Goal: Task Accomplishment & Management: Use online tool/utility

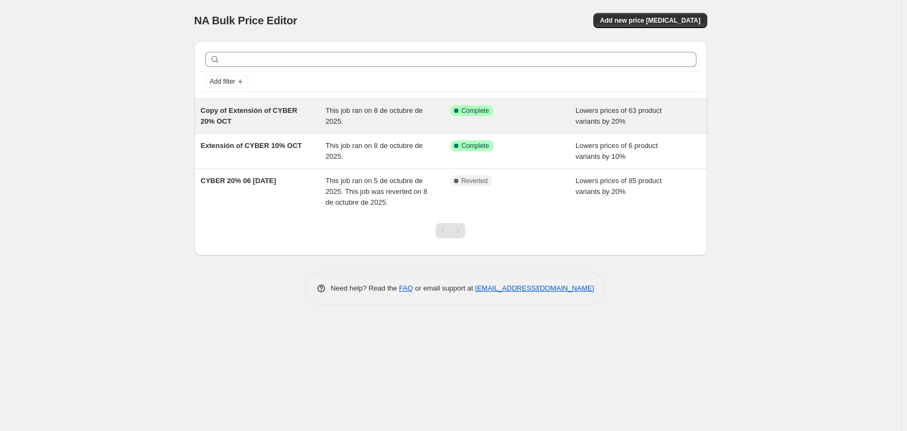
click at [541, 111] on div "Success Complete Complete" at bounding box center [505, 110] width 109 height 11
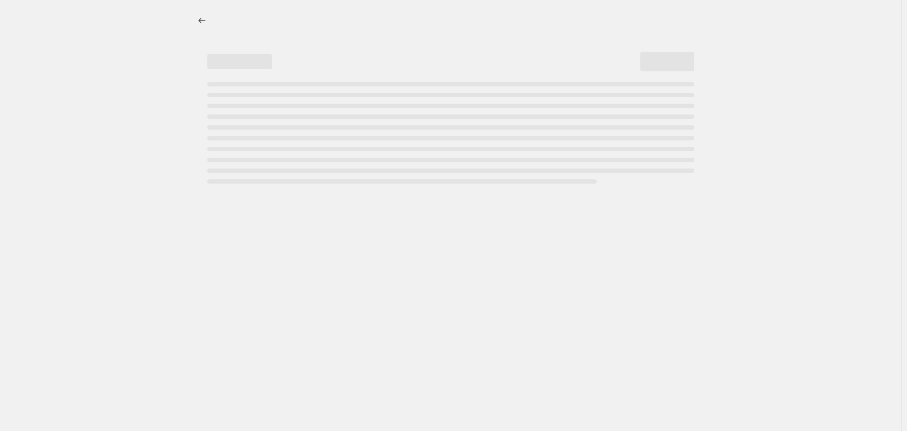
select select "percentage"
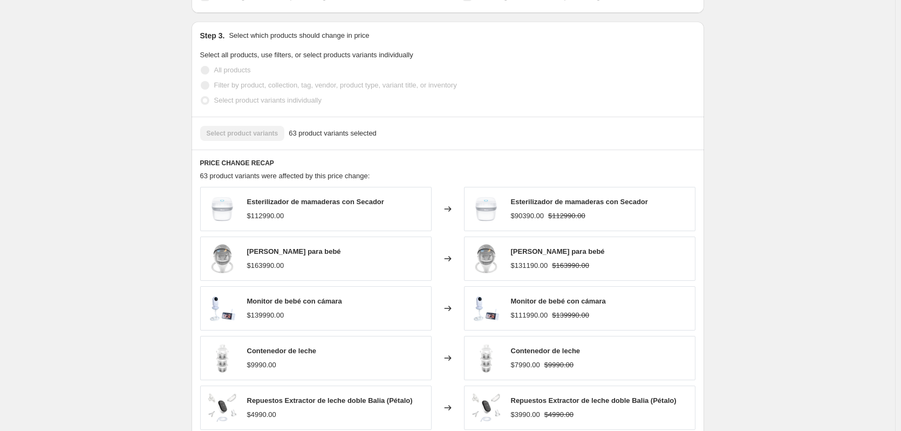
scroll to position [823, 0]
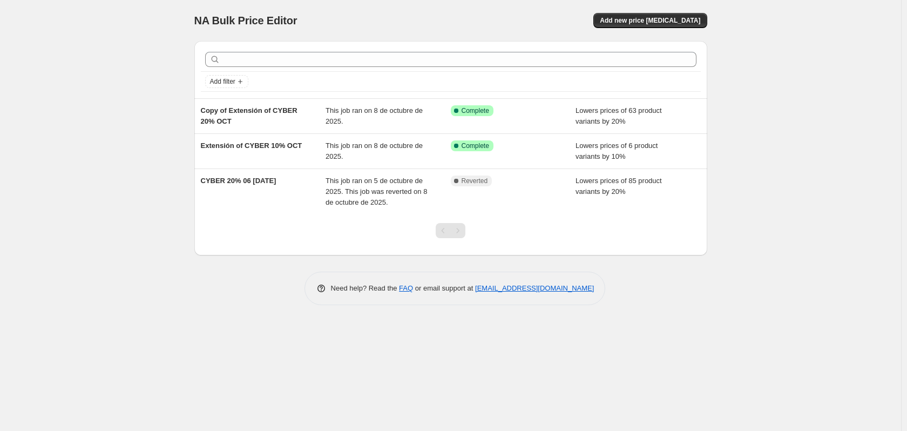
click at [906, 112] on div "Skip to content NA Bulk Price Editor. This page is ready NA Bulk Price Editor A…" at bounding box center [453, 215] width 907 height 431
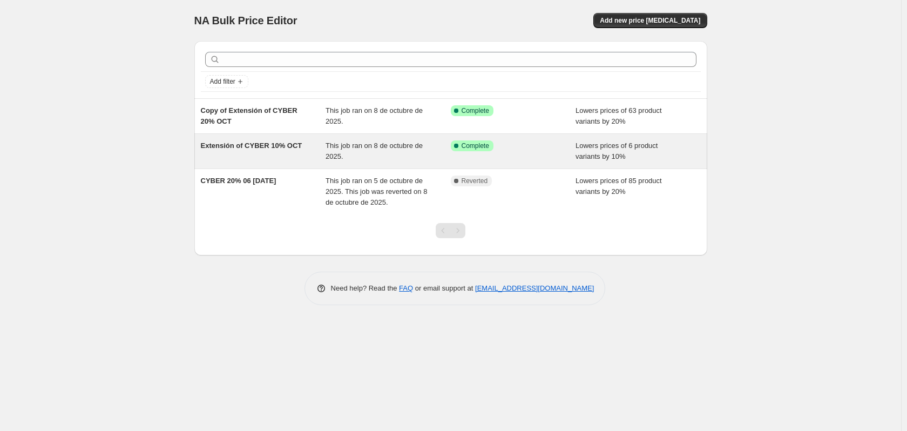
click at [548, 163] on div "Extensión of CYBER 10% OCT This job ran on 8 de octubre de 2025. Success Comple…" at bounding box center [450, 151] width 513 height 35
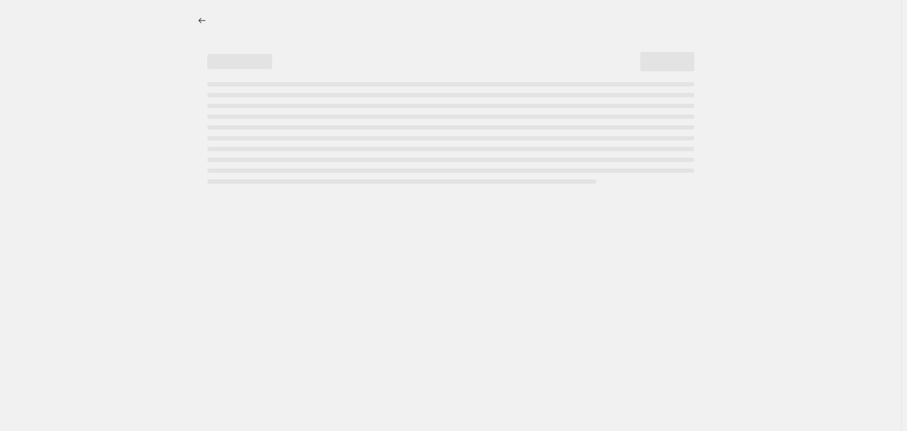
select select "percentage"
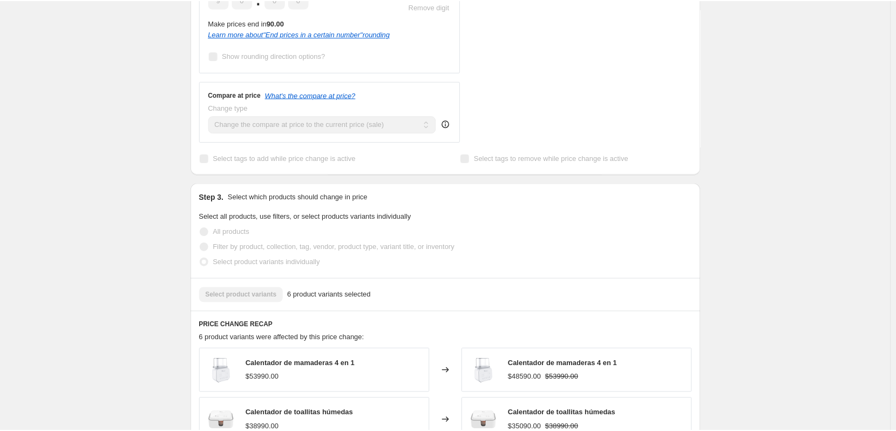
scroll to position [823, 0]
